Goal: Information Seeking & Learning: Learn about a topic

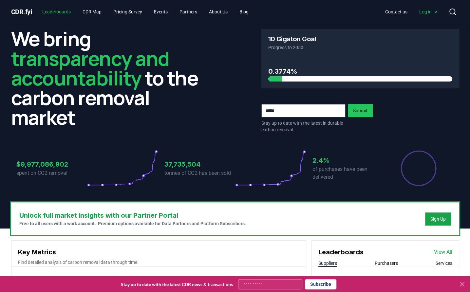
click at [71, 10] on link "Leaderboards" at bounding box center [56, 12] width 39 height 12
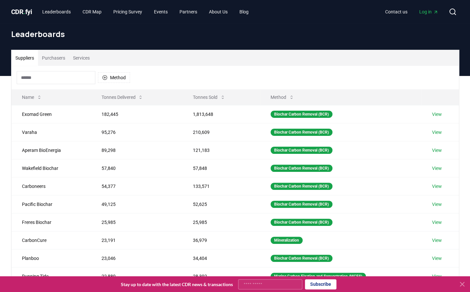
click at [61, 56] on button "Purchasers" at bounding box center [53, 58] width 31 height 16
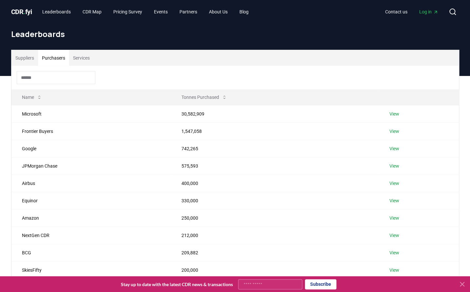
click at [50, 57] on button "Purchasers" at bounding box center [53, 58] width 31 height 16
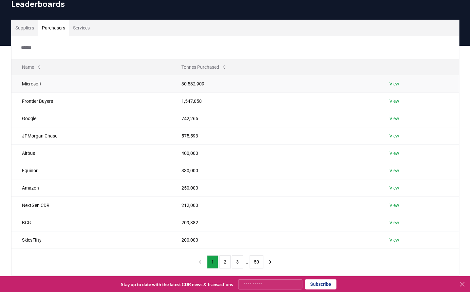
scroll to position [72, 0]
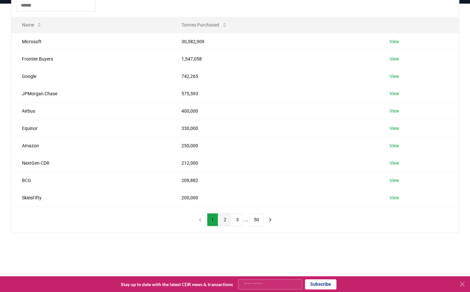
click at [226, 217] on button "2" at bounding box center [225, 219] width 11 height 13
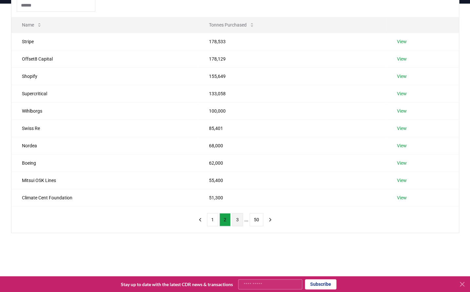
click at [236, 219] on button "3" at bounding box center [237, 219] width 11 height 13
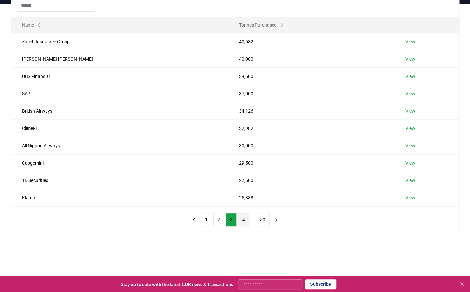
click at [243, 218] on button "4" at bounding box center [243, 219] width 11 height 13
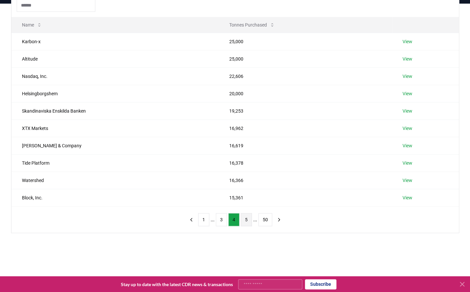
click at [246, 219] on button "5" at bounding box center [246, 219] width 11 height 13
